Goal: Task Accomplishment & Management: Complete application form

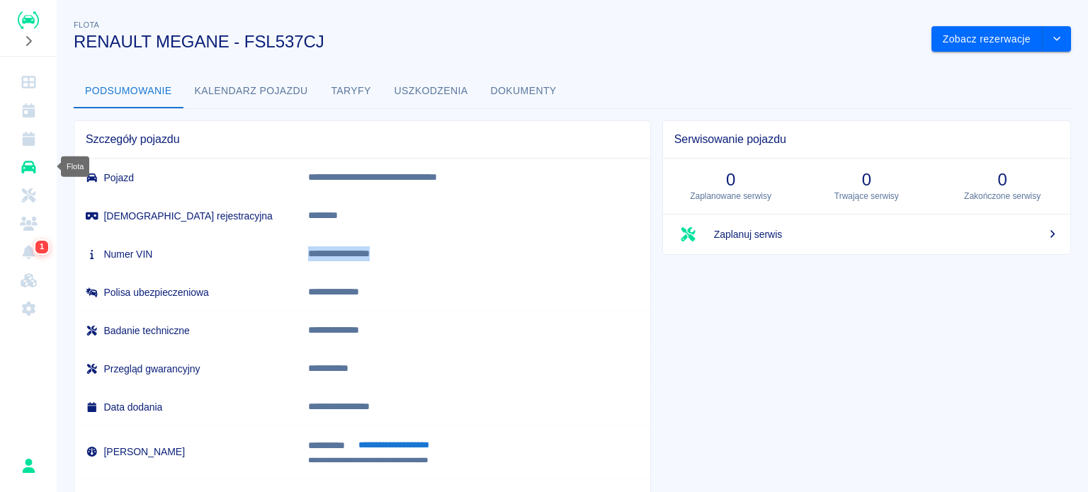
click at [33, 161] on icon "Flota" at bounding box center [29, 167] width 18 height 14
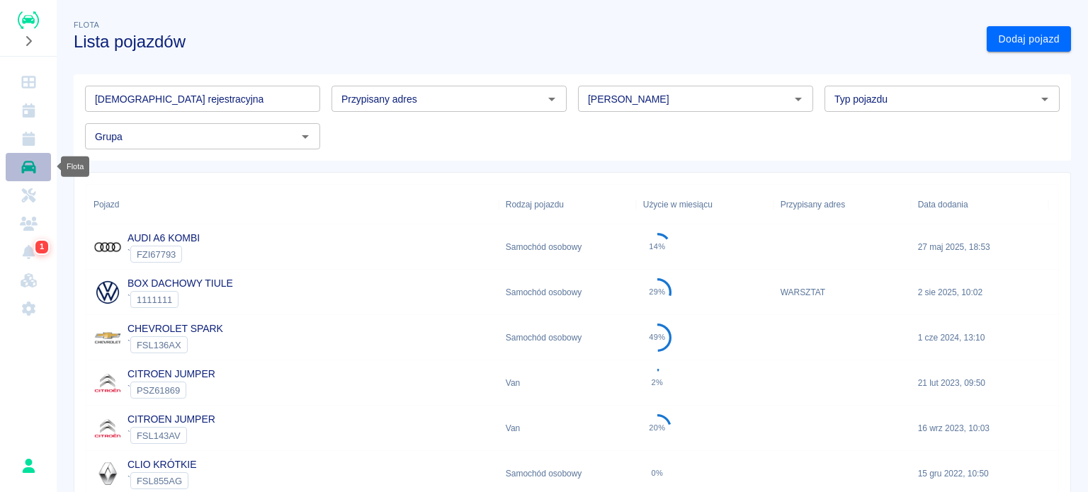
click at [24, 167] on icon "Flota" at bounding box center [29, 167] width 18 height 14
click at [17, 141] on link "Rezerwacje" at bounding box center [28, 139] width 45 height 28
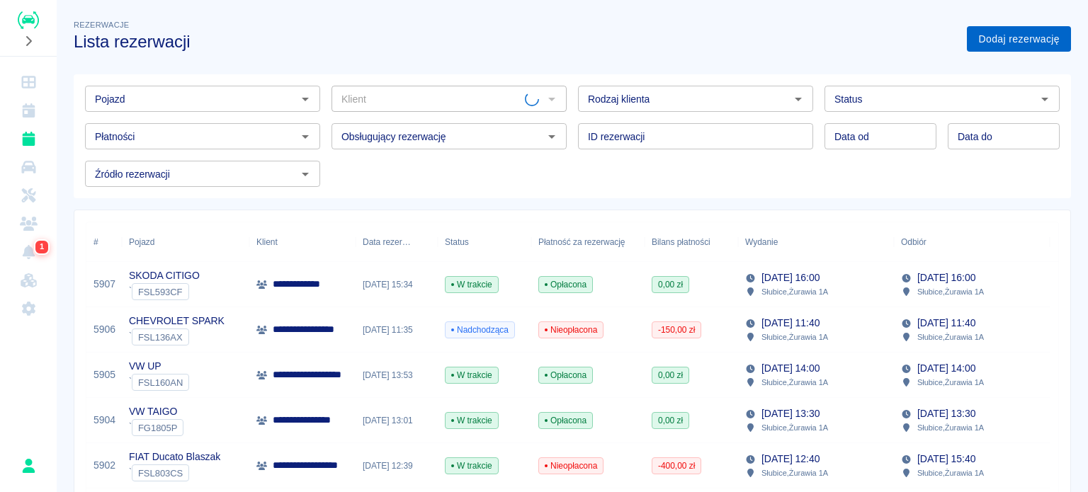
click at [990, 45] on link "Dodaj rezerwację" at bounding box center [1019, 39] width 104 height 26
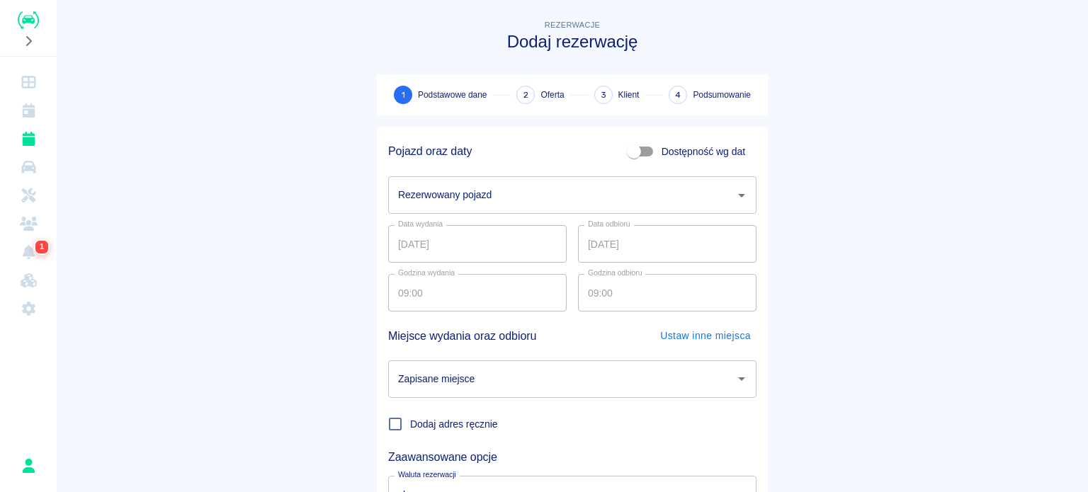
click at [483, 202] on input "Rezerwowany pojazd" at bounding box center [561, 195] width 334 height 25
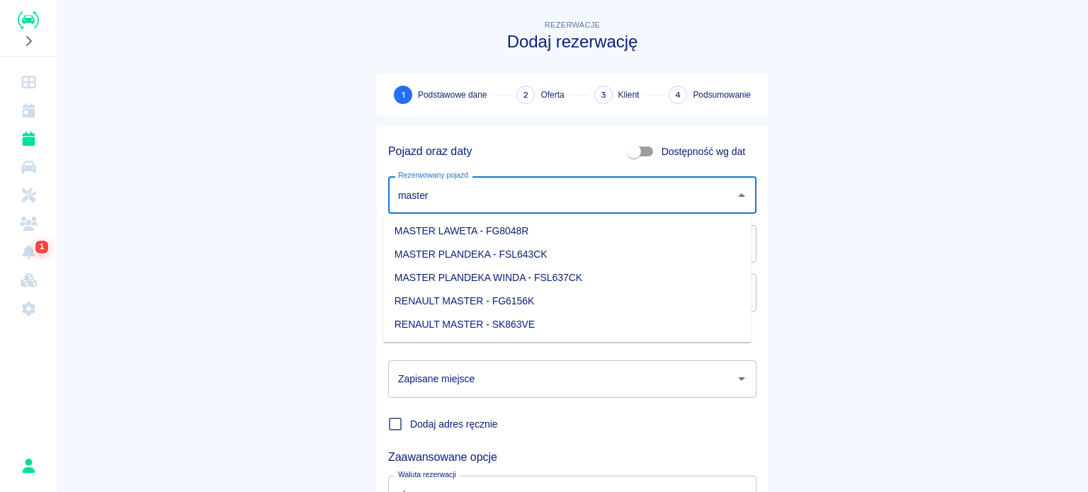
click at [487, 238] on li "MASTER LAWETA - FG8048R" at bounding box center [567, 231] width 368 height 23
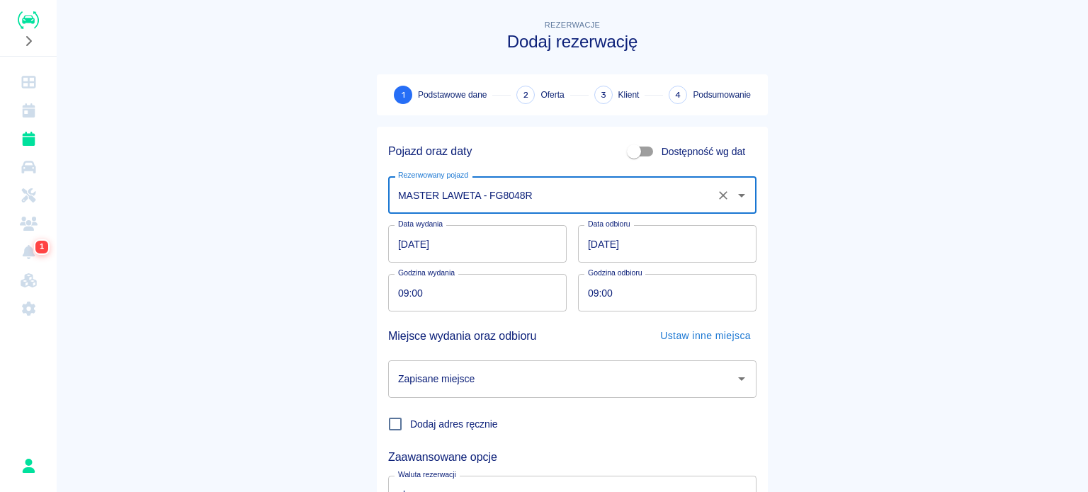
type input "MASTER LAWETA - FG8048R"
click at [498, 377] on input "Zapisane miejsce" at bounding box center [561, 379] width 334 height 25
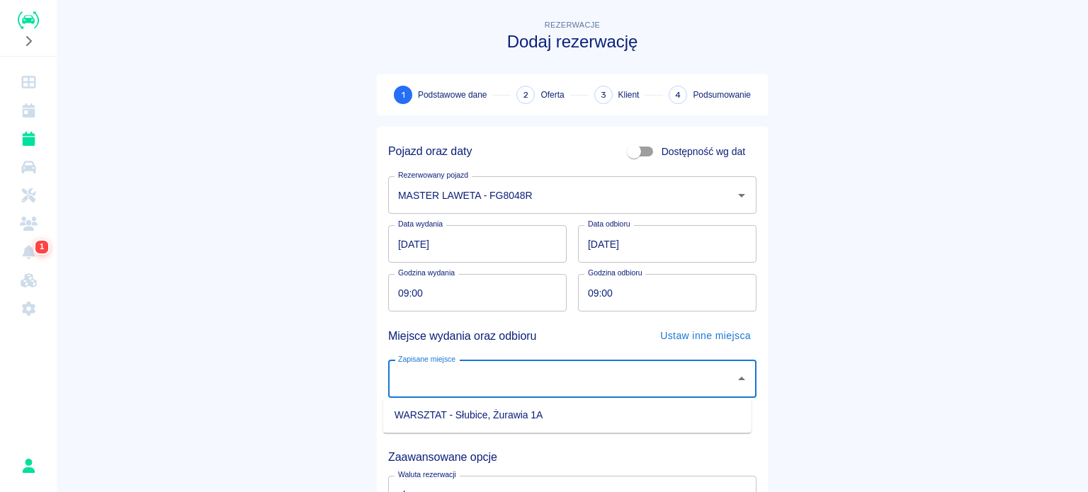
click at [470, 419] on li "WARSZTAT - Słubice, Żurawia 1A" at bounding box center [567, 415] width 368 height 23
type input "WARSZTAT - Słubice, Żurawia 1A"
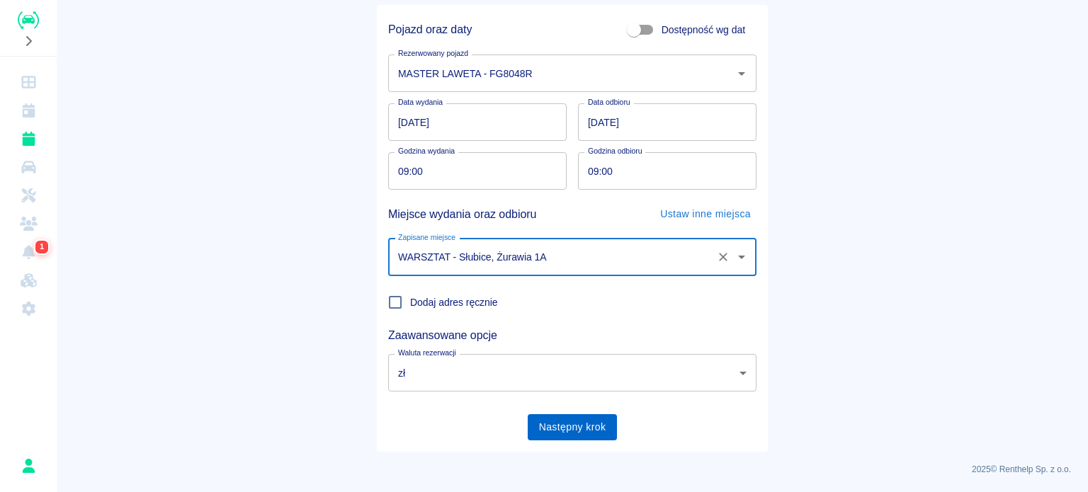
click at [546, 439] on button "Następny krok" at bounding box center [573, 427] width 90 height 26
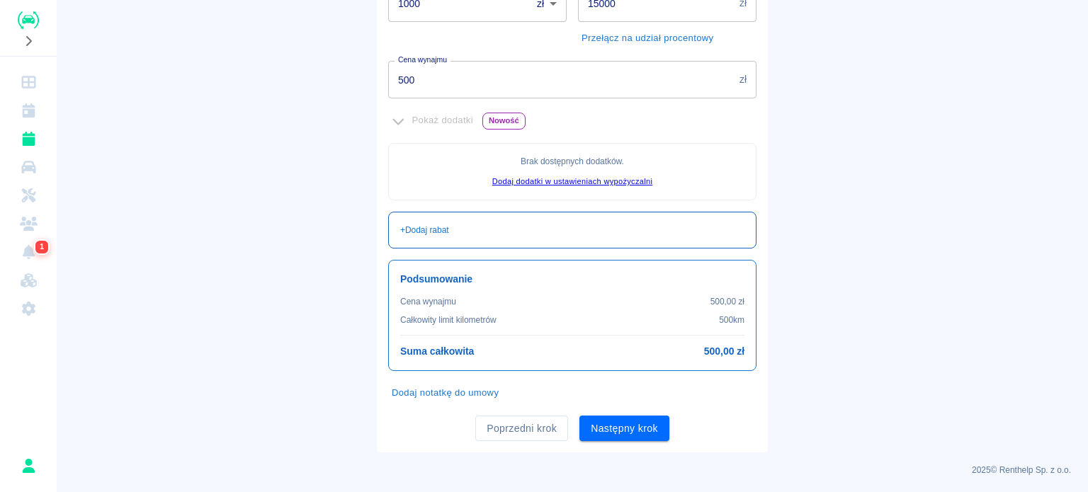
scroll to position [112, 0]
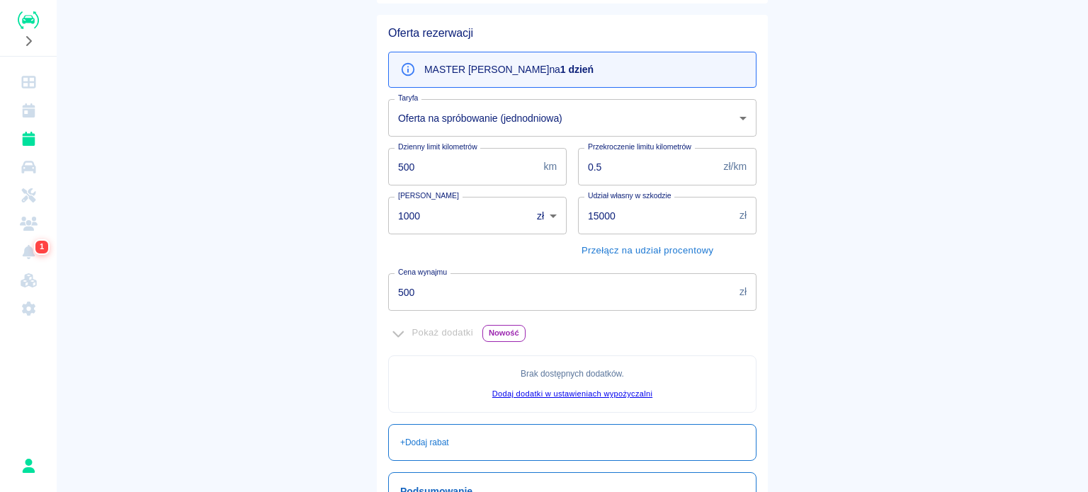
click at [431, 291] on input "500" at bounding box center [561, 292] width 346 height 38
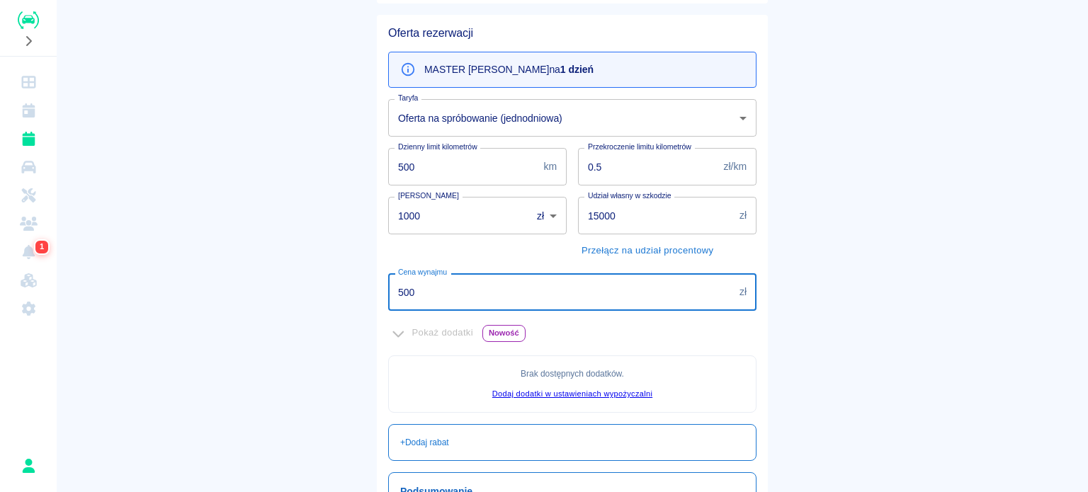
click at [297, 294] on main "Rezerwacje Dodaj rezerwację Podstawowe dane 2 Oferta 3 Klient 4 Podsumowanie Of…" at bounding box center [572, 285] width 1031 height 760
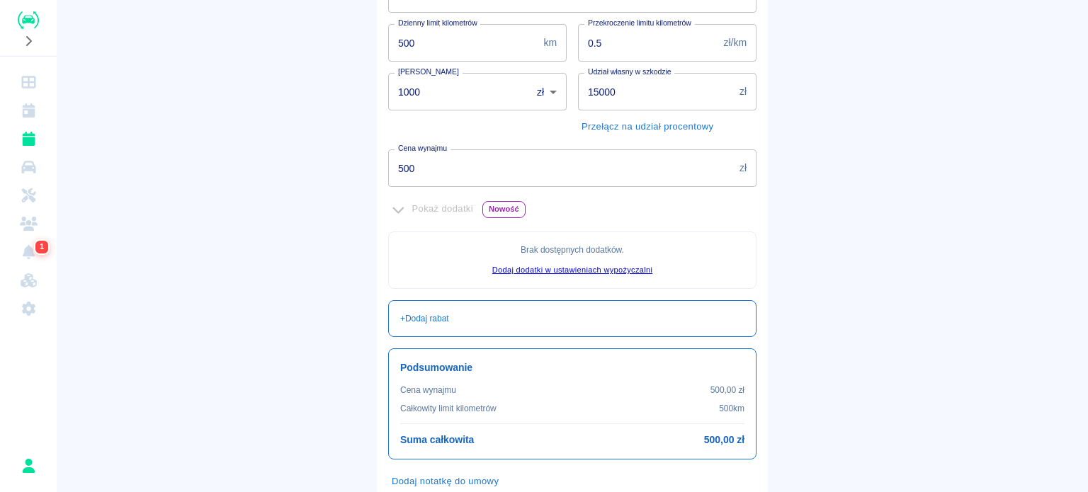
scroll to position [324, 0]
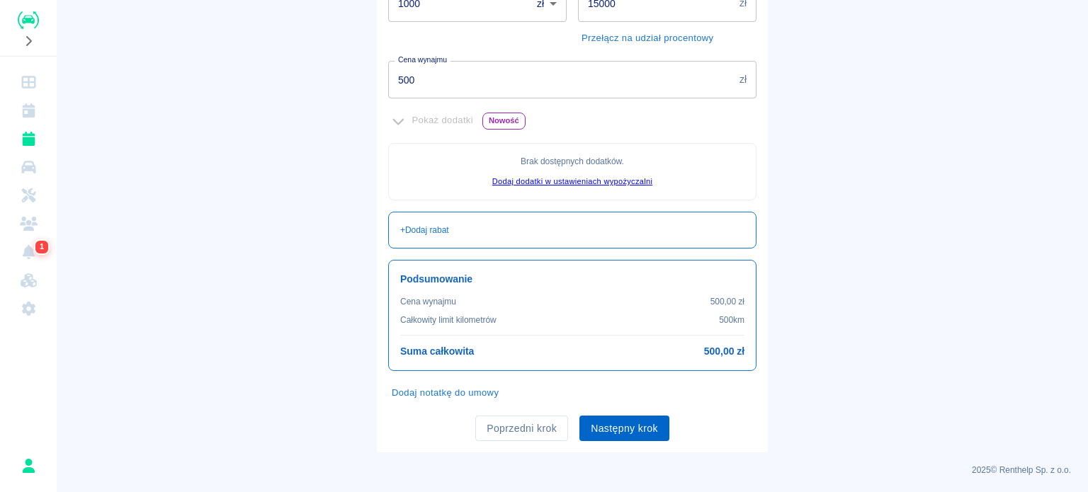
click at [603, 435] on button "Następny krok" at bounding box center [624, 429] width 90 height 26
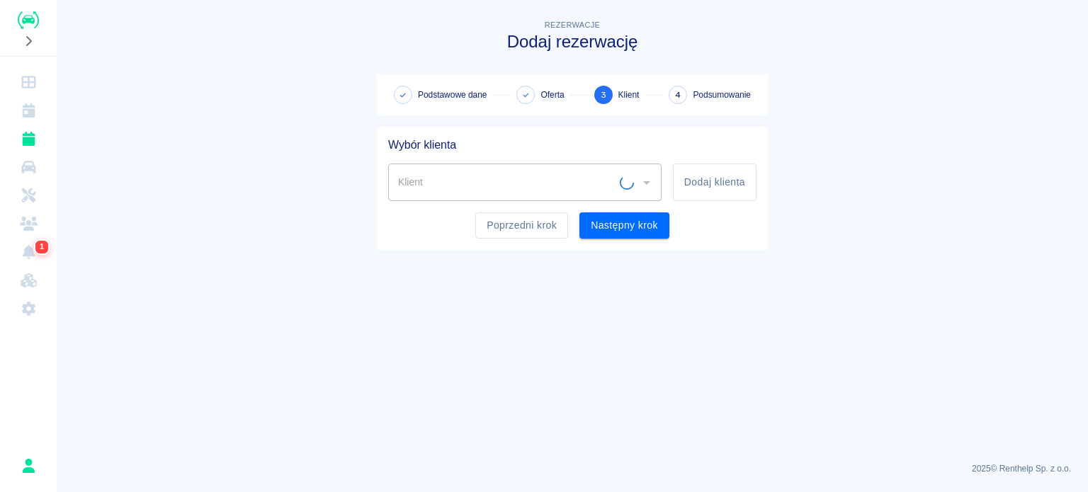
scroll to position [0, 0]
click at [431, 185] on input "Klient" at bounding box center [506, 182] width 225 height 25
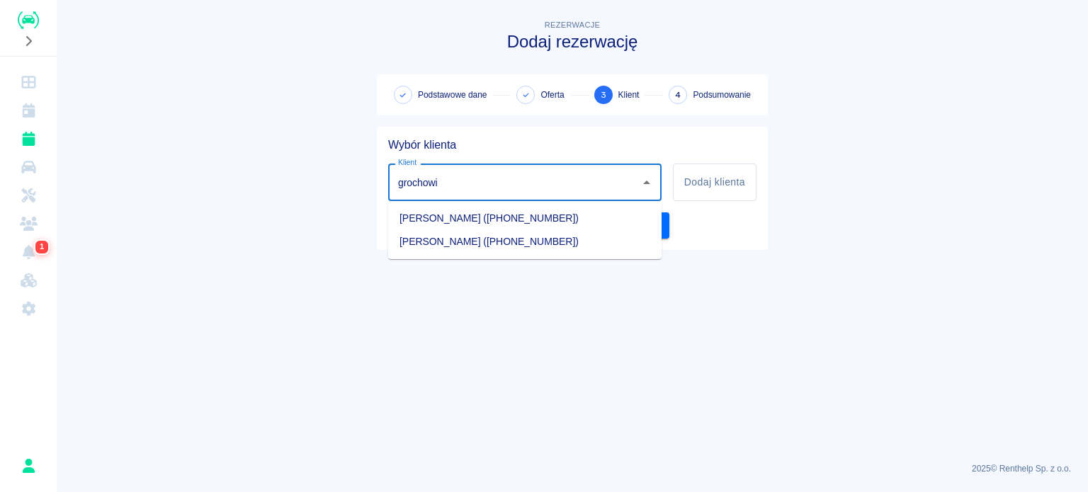
click at [477, 241] on li "[PERSON_NAME] ([PHONE_NUMBER])" at bounding box center [524, 241] width 273 height 23
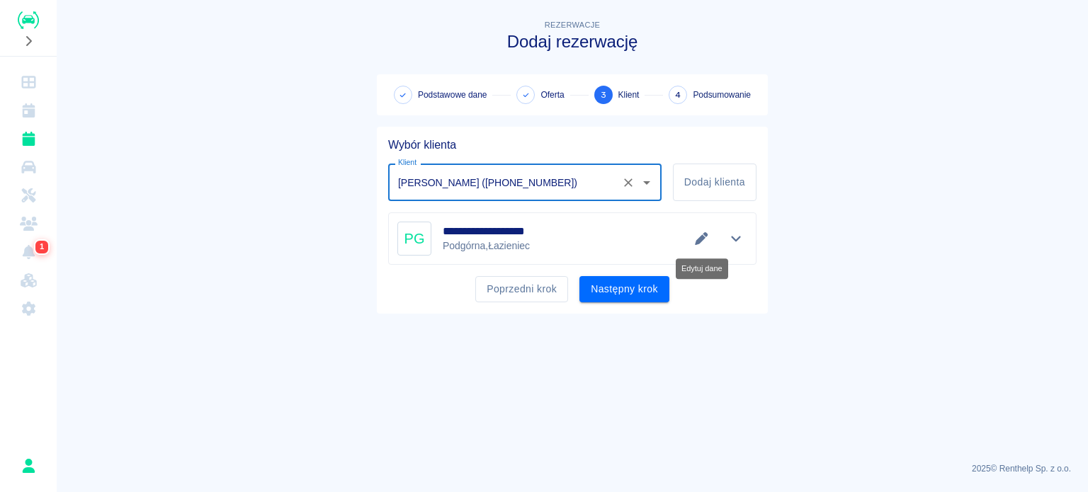
type input "[PERSON_NAME] ([PHONE_NUMBER])"
click at [703, 241] on icon "Edytuj dane" at bounding box center [701, 238] width 16 height 13
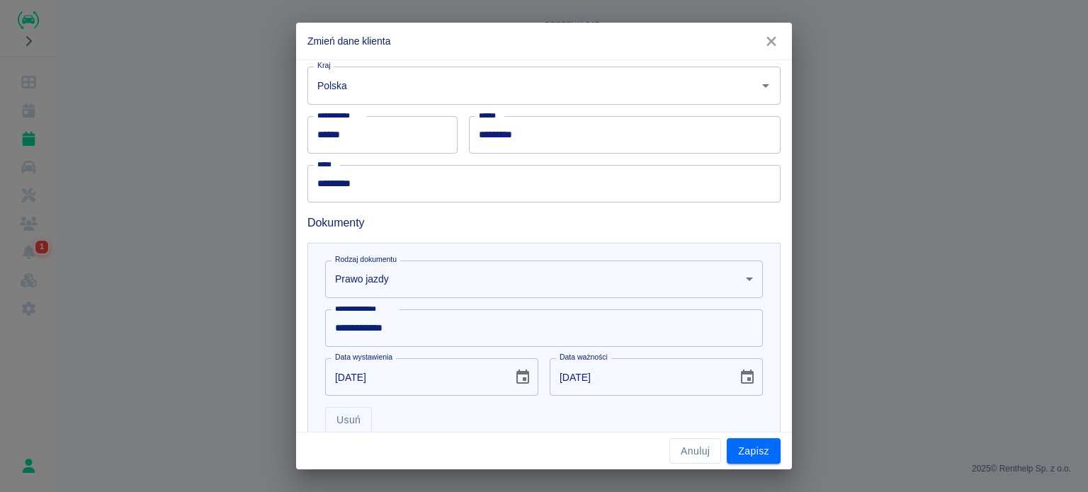
scroll to position [283, 0]
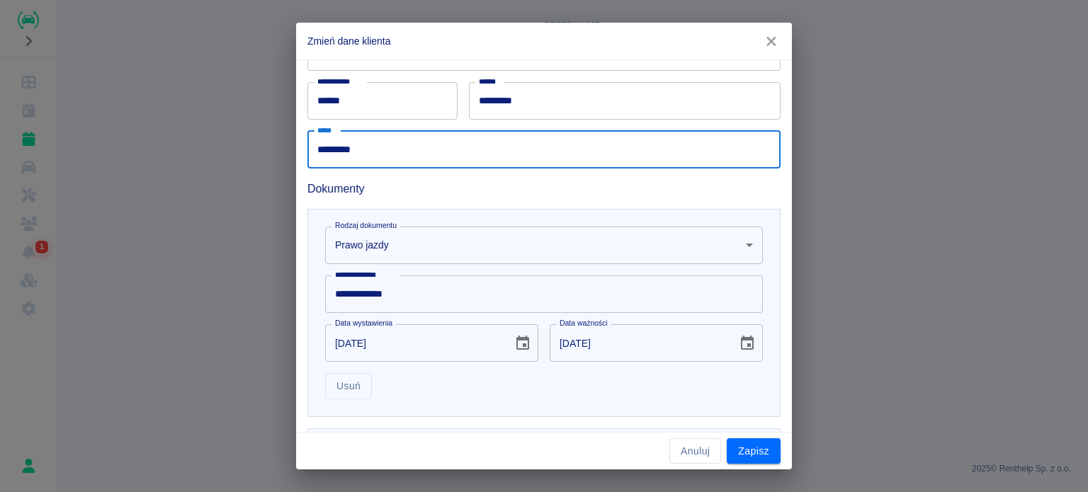
click at [440, 161] on input "********" at bounding box center [543, 150] width 473 height 38
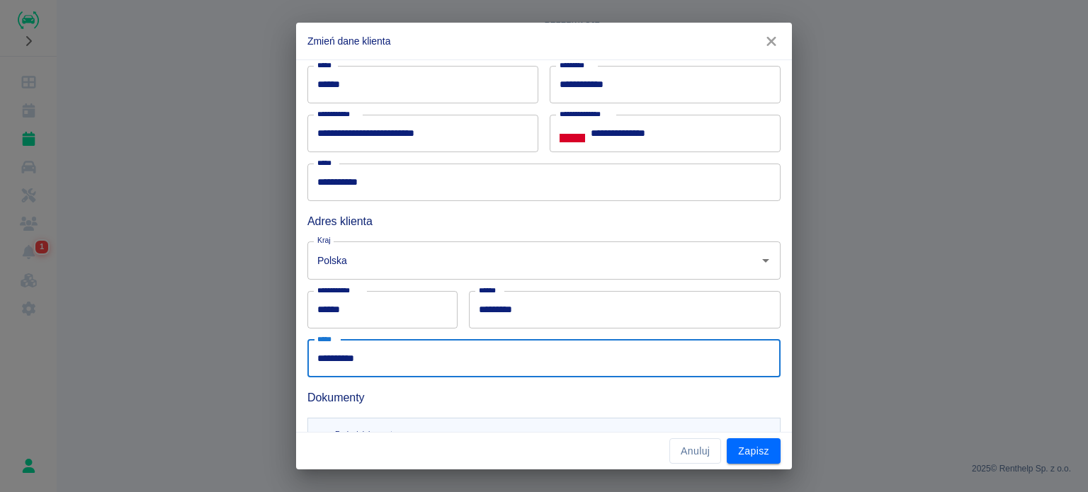
scroll to position [0, 0]
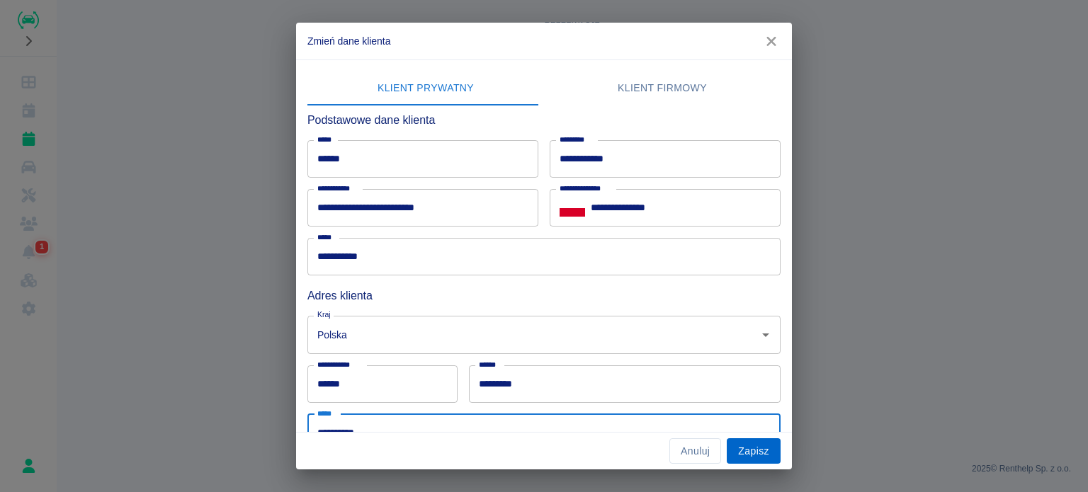
type input "**********"
click at [754, 445] on button "Zapisz" at bounding box center [754, 451] width 54 height 26
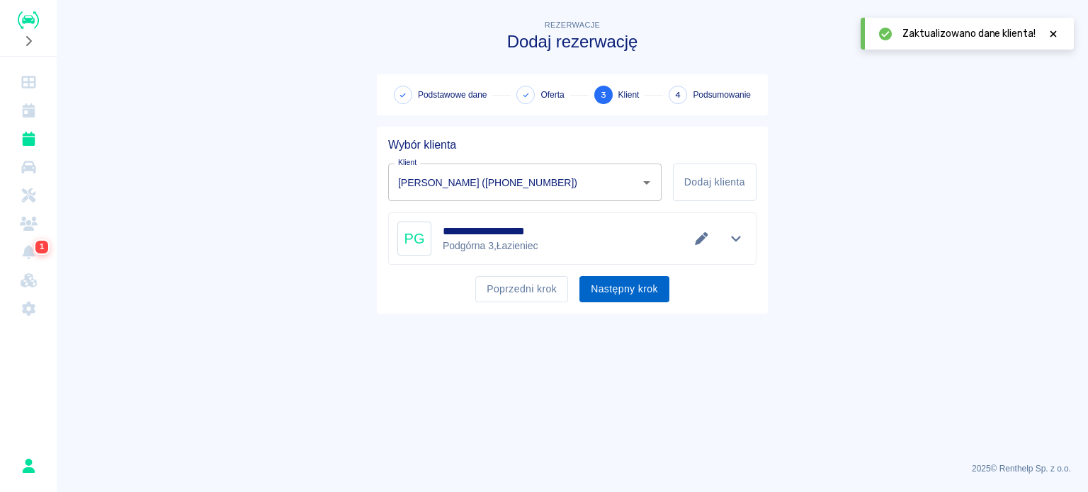
click at [628, 280] on button "Następny krok" at bounding box center [624, 289] width 90 height 26
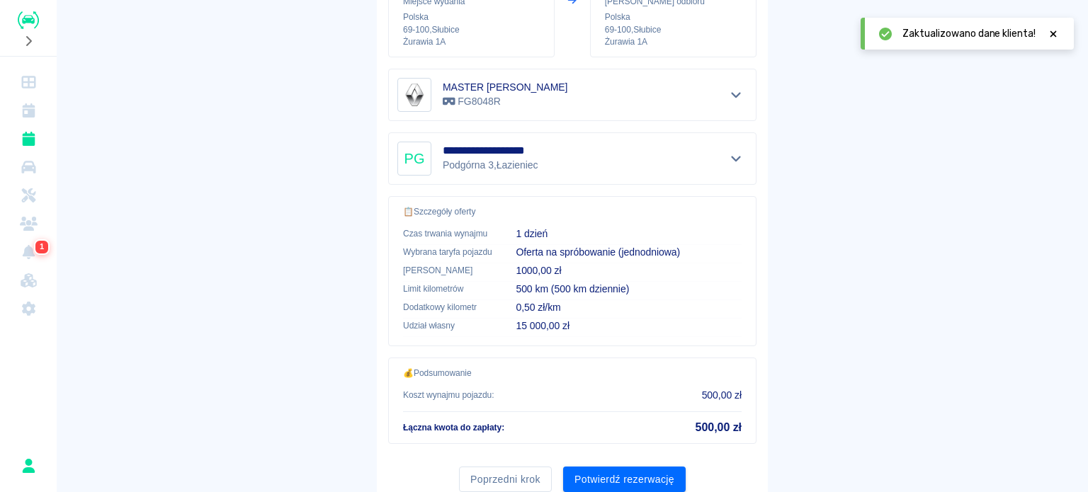
scroll to position [269, 0]
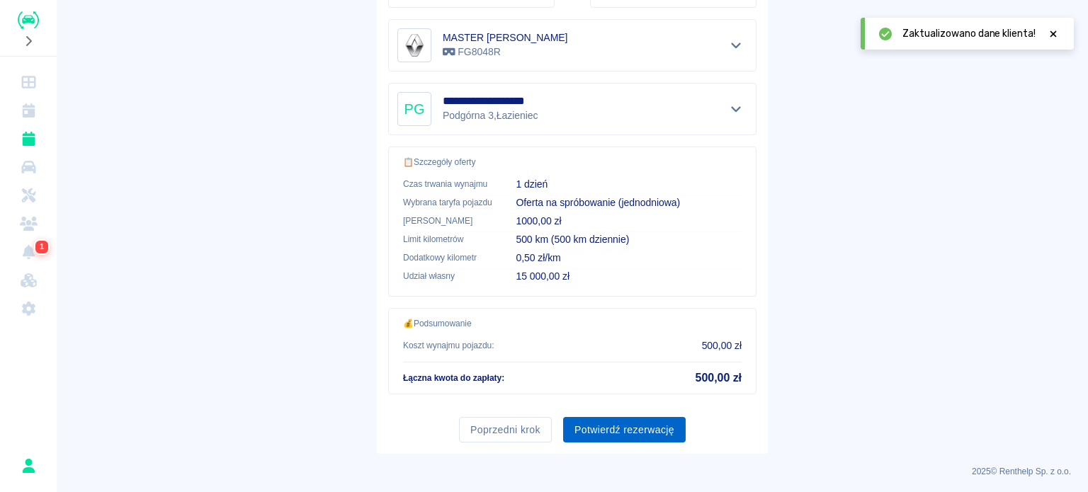
click at [589, 423] on button "Potwierdź rezerwację" at bounding box center [624, 430] width 123 height 26
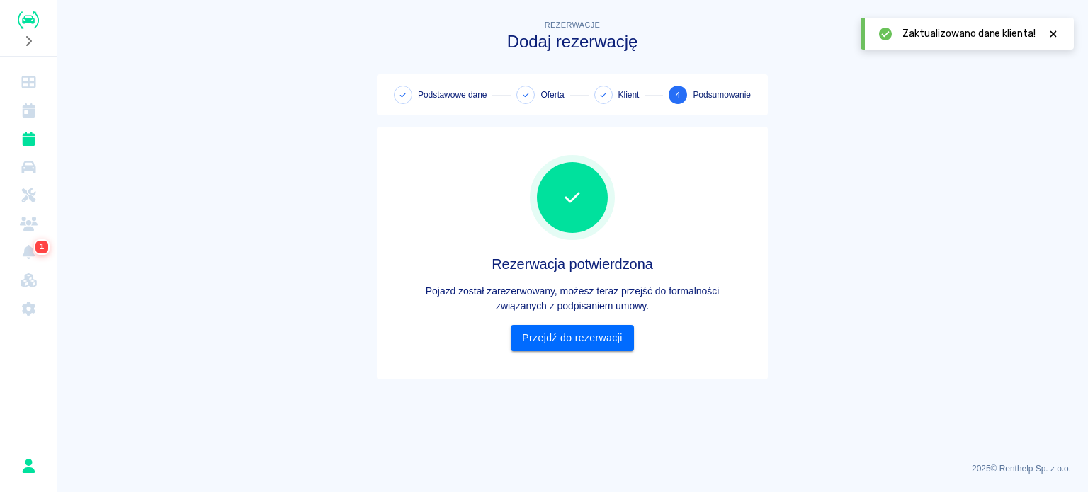
scroll to position [0, 0]
click at [561, 342] on link "Przejdź do rezerwacji" at bounding box center [572, 338] width 123 height 26
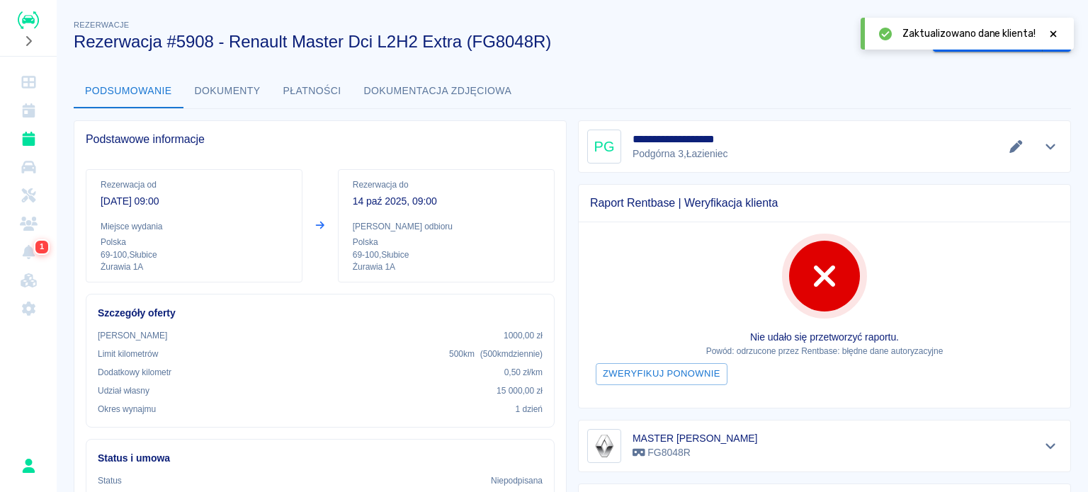
click at [1049, 33] on icon at bounding box center [1053, 34] width 13 height 10
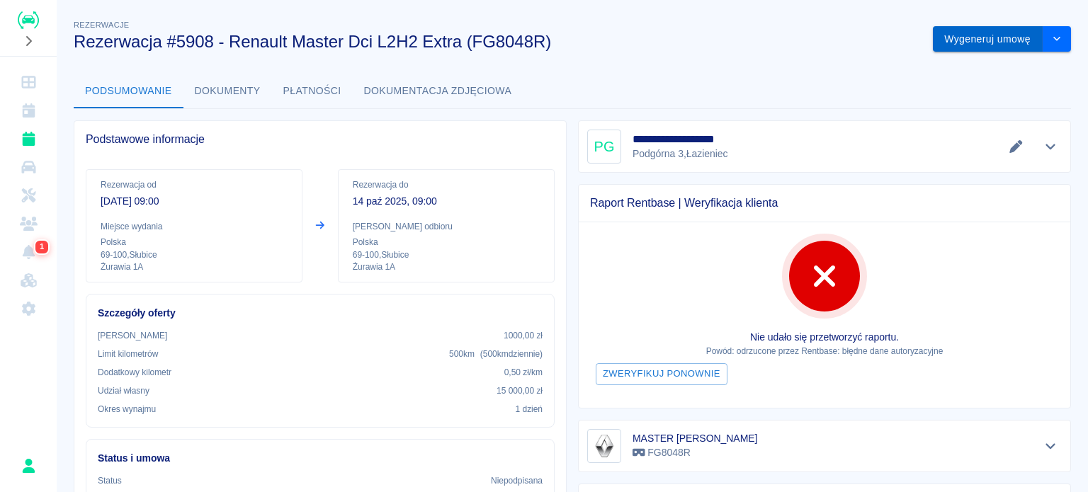
click at [970, 41] on button "Wygeneruj umowę" at bounding box center [988, 39] width 110 height 26
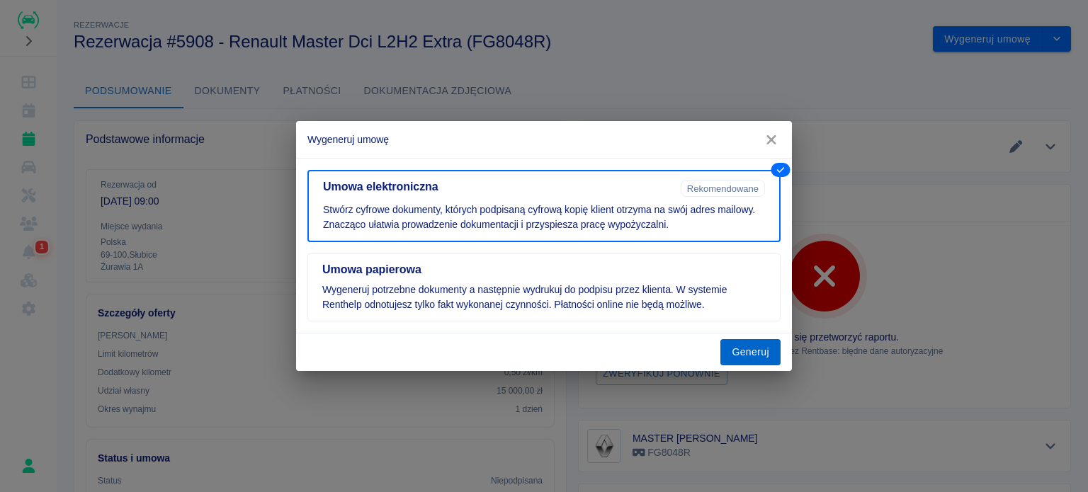
click at [745, 348] on button "Generuj" at bounding box center [750, 352] width 60 height 26
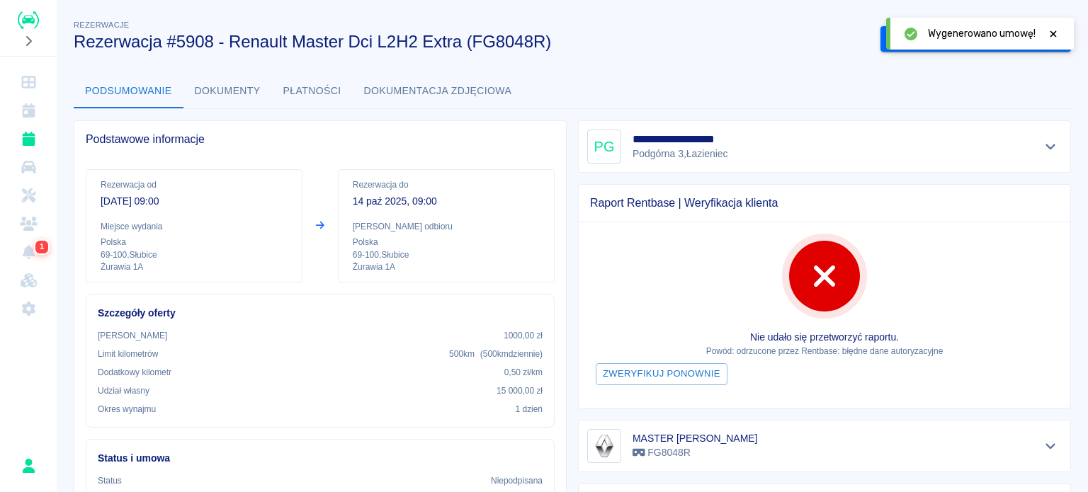
click at [1053, 38] on icon at bounding box center [1053, 34] width 13 height 10
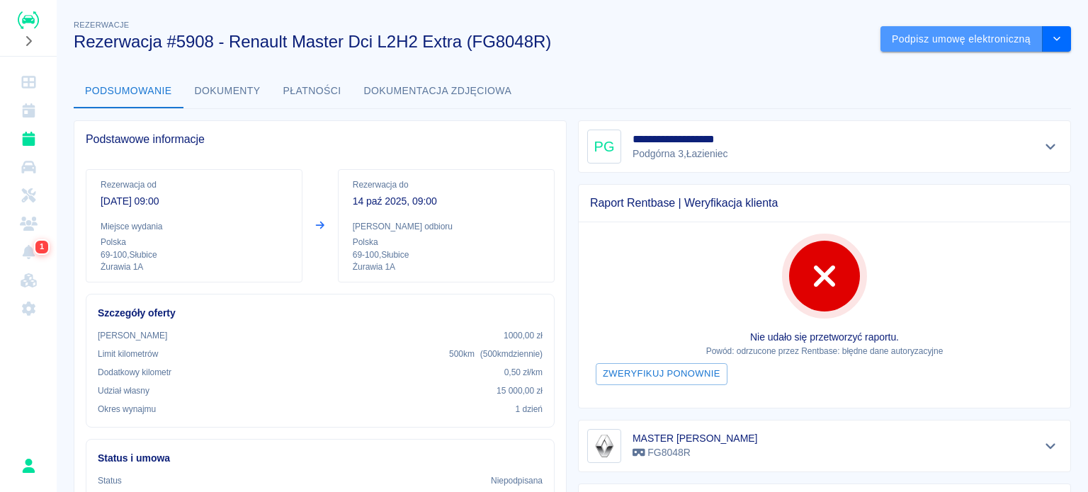
drag, startPoint x: 948, startPoint y: 43, endPoint x: 938, endPoint y: 56, distance: 15.7
click at [948, 43] on button "Podpisz umowę elektroniczną" at bounding box center [961, 39] width 162 height 26
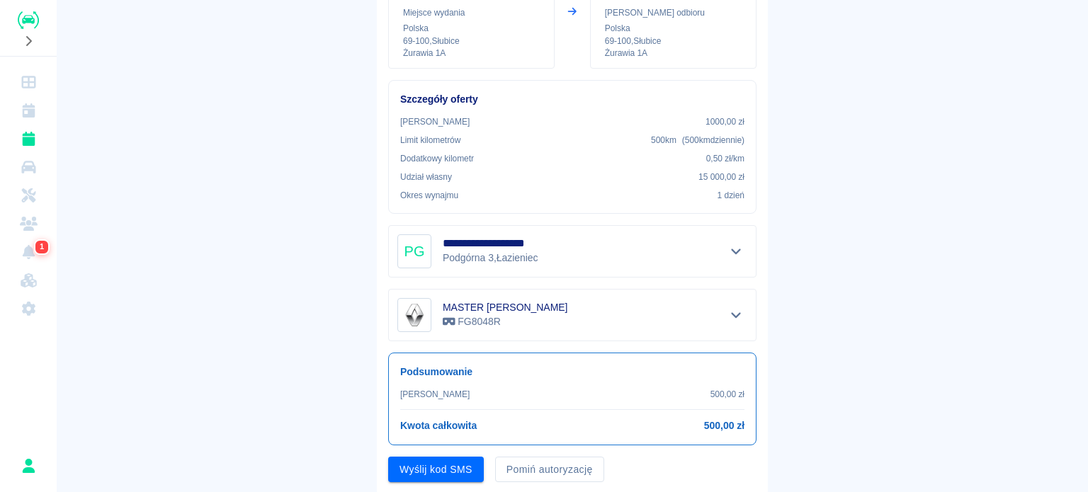
scroll to position [233, 0]
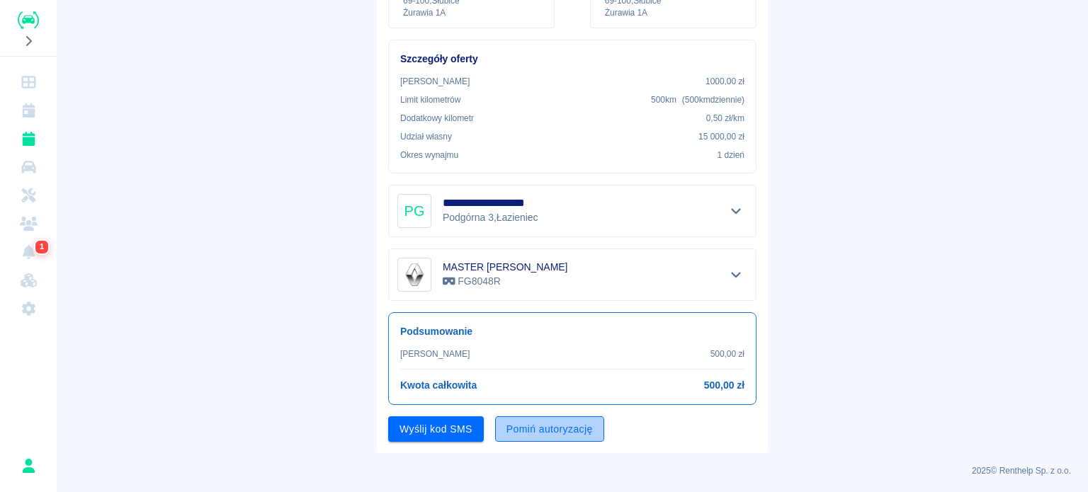
click at [556, 420] on button "Pomiń autoryzację" at bounding box center [549, 429] width 109 height 26
